Goal: Check status: Check status

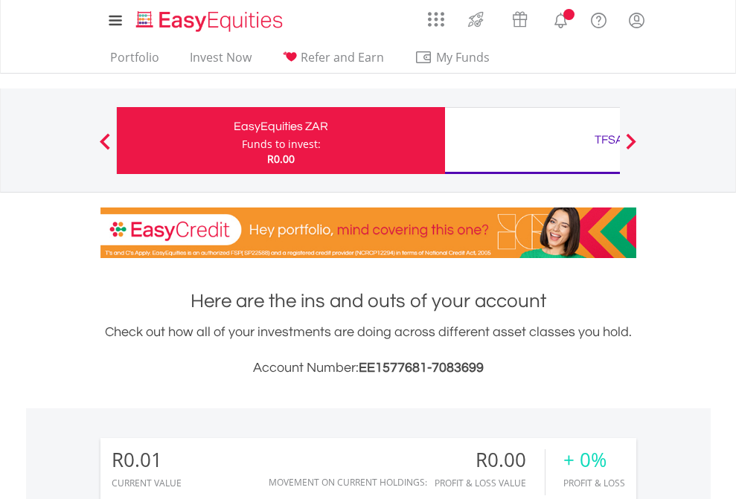
scroll to position [143, 234]
click at [242, 141] on div "Funds to invest:" at bounding box center [281, 144] width 79 height 15
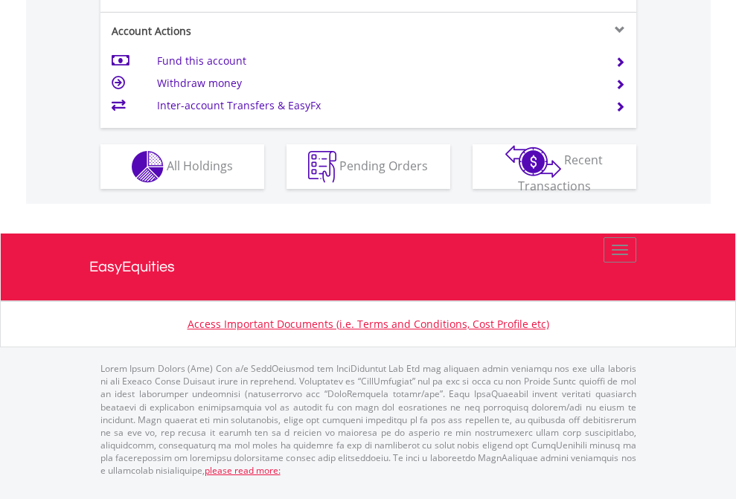
scroll to position [1397, 0]
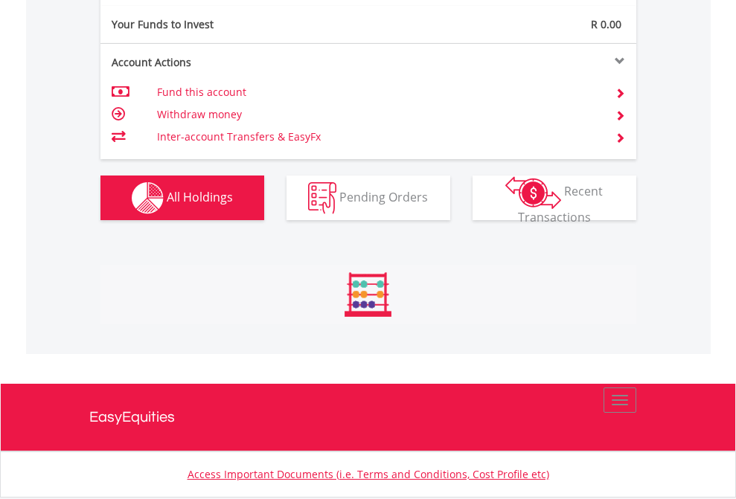
scroll to position [1478, 0]
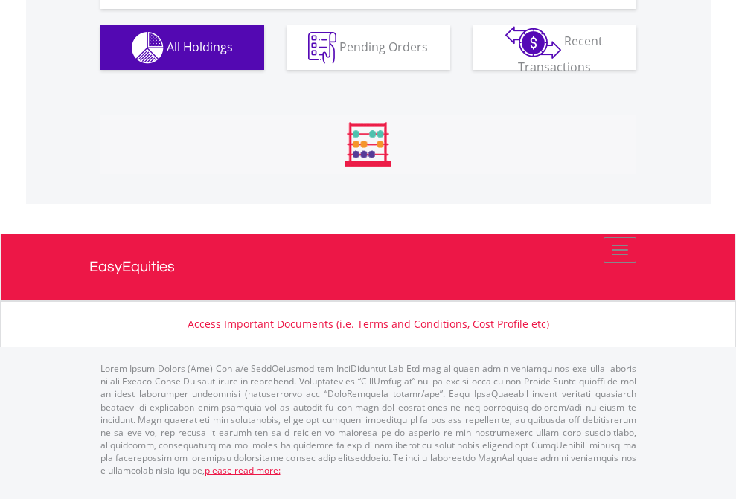
scroll to position [143, 234]
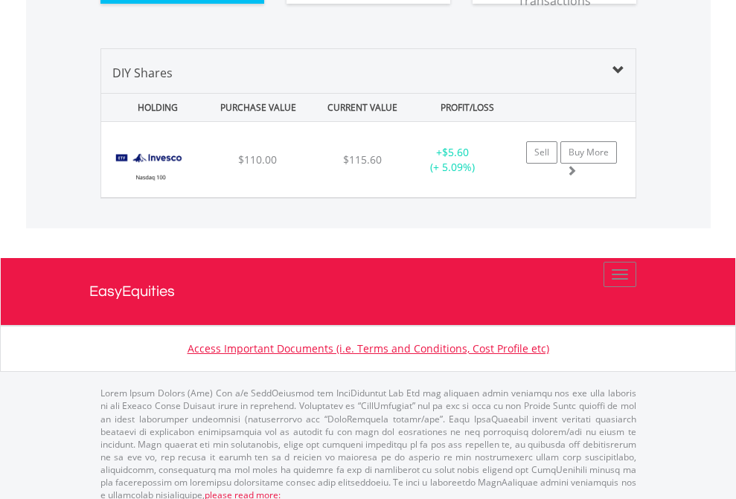
scroll to position [1655, 0]
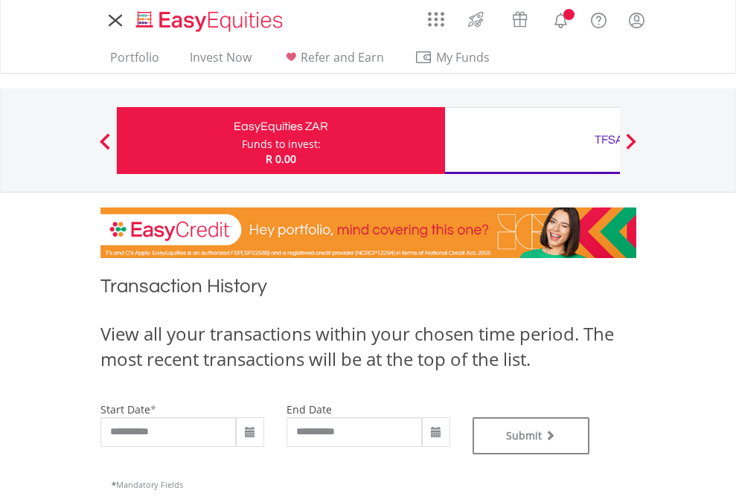
type input "**********"
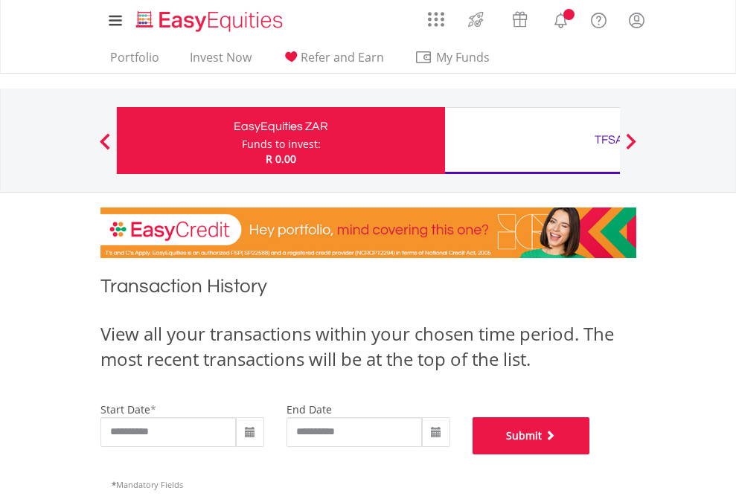
click at [590, 455] on button "Submit" at bounding box center [531, 435] width 118 height 37
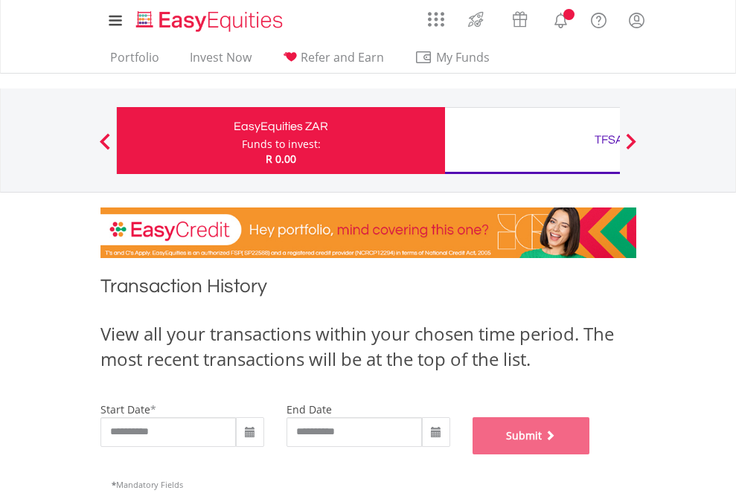
scroll to position [603, 0]
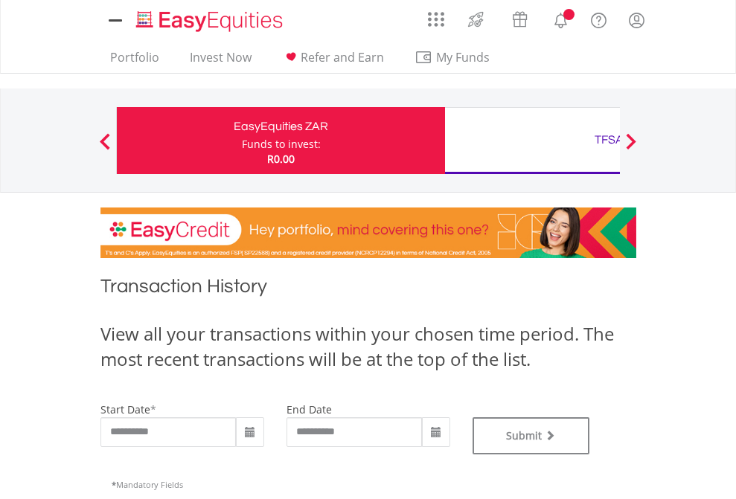
click at [532, 141] on div "TFSA" at bounding box center [609, 139] width 310 height 21
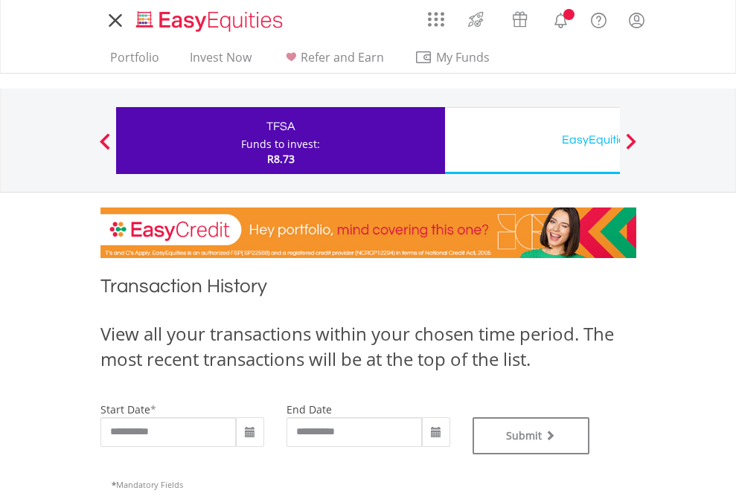
type input "**********"
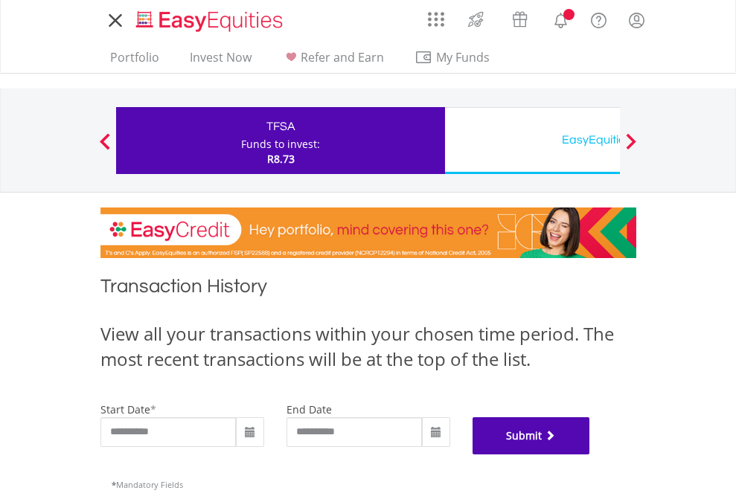
click at [590, 455] on button "Submit" at bounding box center [531, 435] width 118 height 37
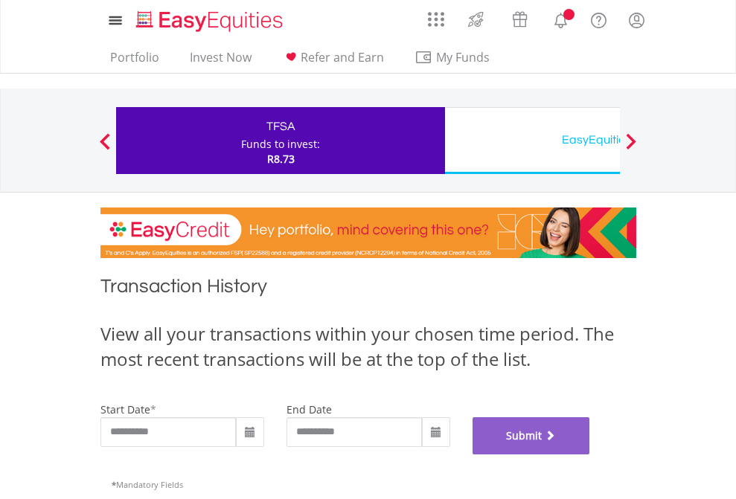
scroll to position [603, 0]
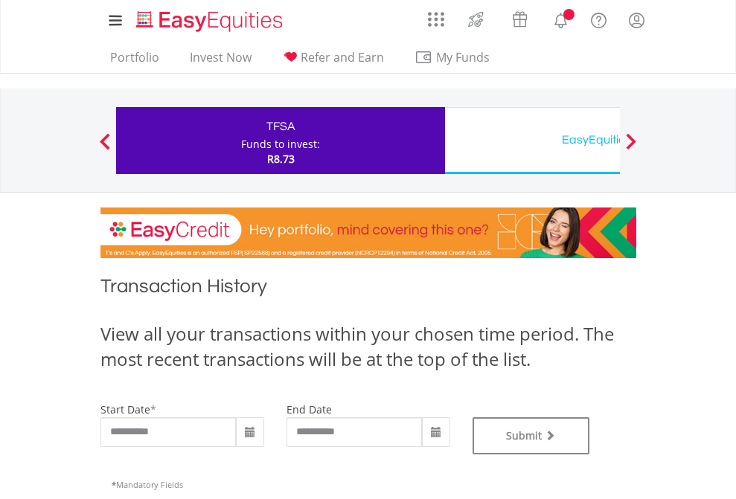
click at [532, 141] on div "EasyEquities USD" at bounding box center [609, 139] width 310 height 21
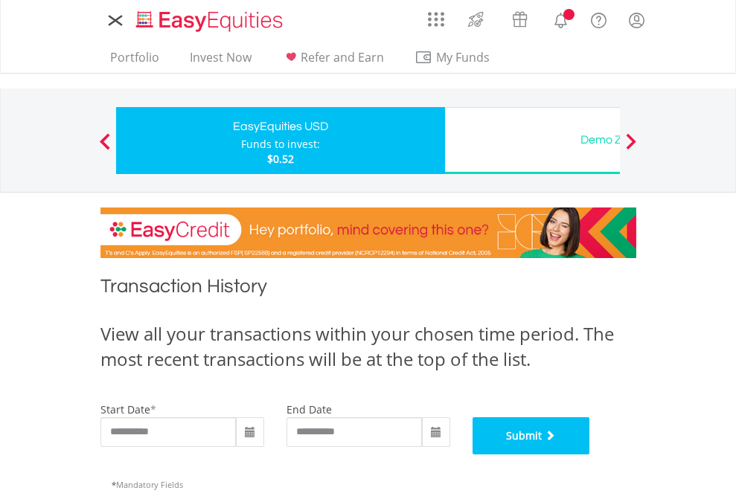
click at [590, 455] on button "Submit" at bounding box center [531, 435] width 118 height 37
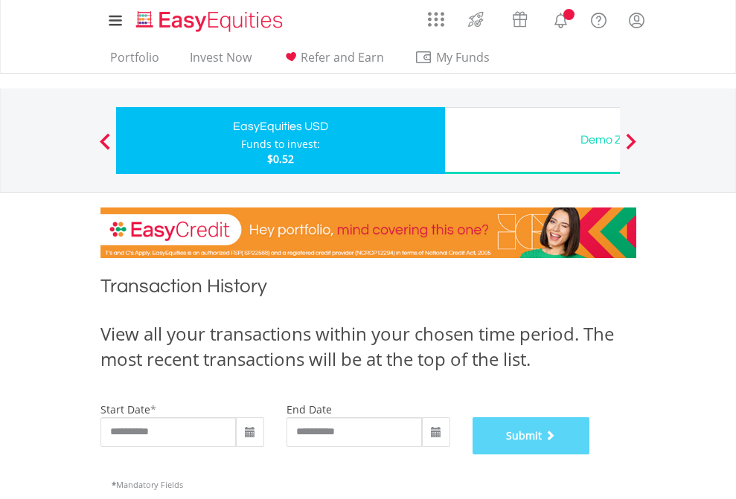
scroll to position [603, 0]
